Goal: Navigation & Orientation: Understand site structure

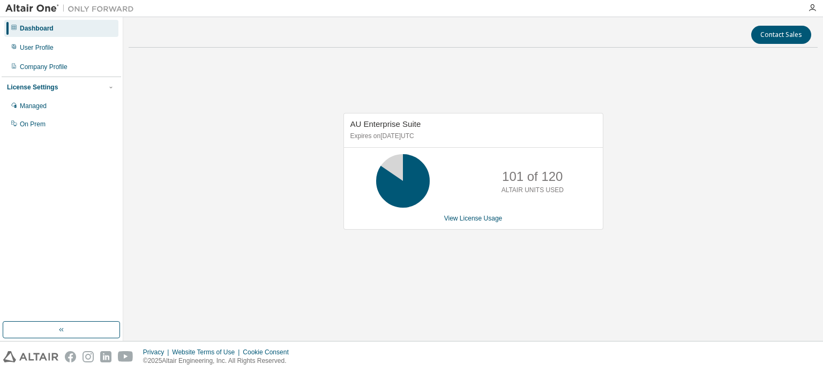
drag, startPoint x: 215, startPoint y: 58, endPoint x: 238, endPoint y: 122, distance: 67.1
click at [191, 103] on div "AU Enterprise Suite Expires on [DATE] UTC 101 of 120 ALTAIR UNITS USED View Lic…" at bounding box center [473, 177] width 689 height 242
